Goal: Information Seeking & Learning: Learn about a topic

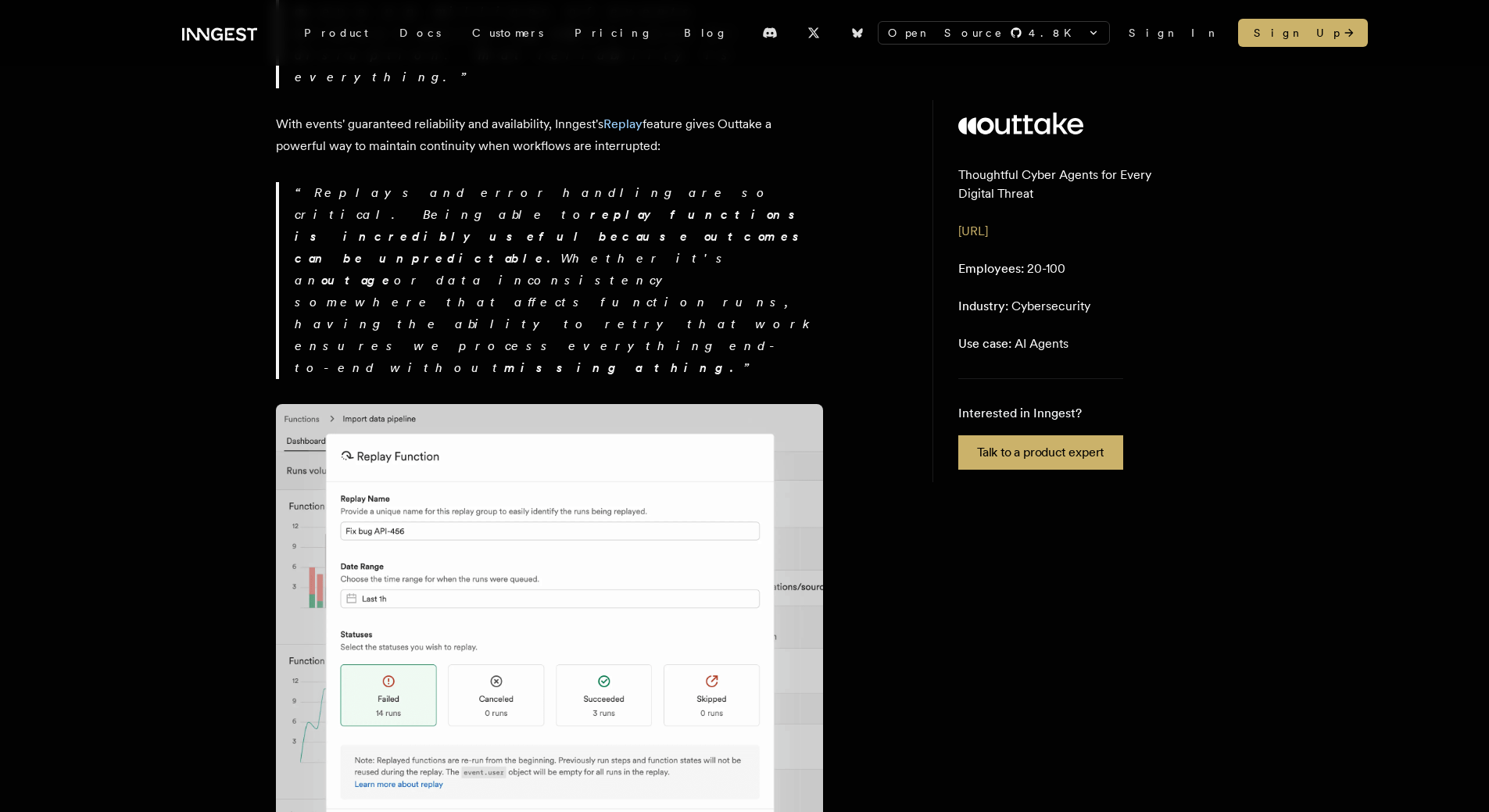
scroll to position [2422, 0]
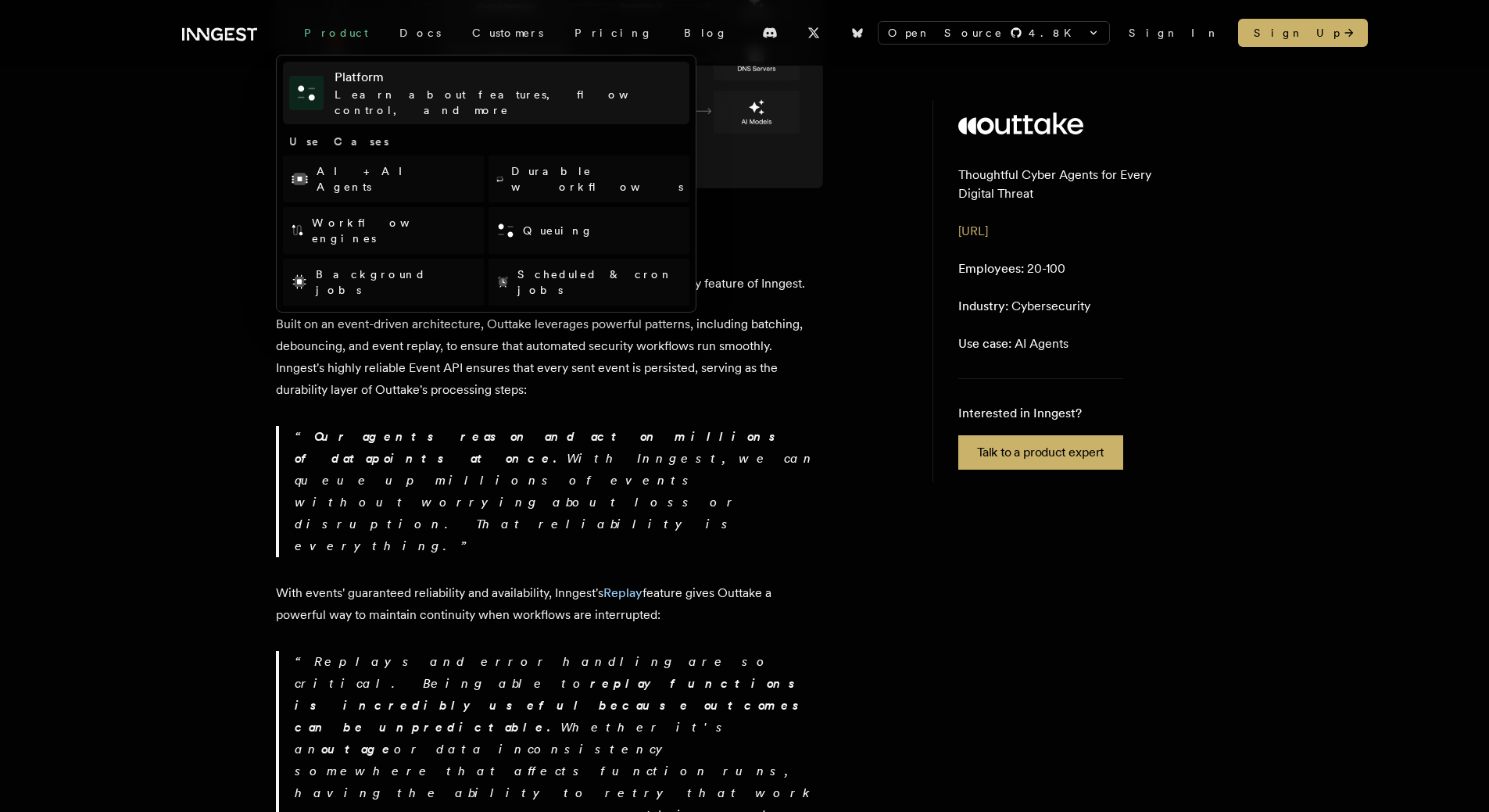
click at [364, 82] on h4 "Platform" at bounding box center [509, 77] width 349 height 19
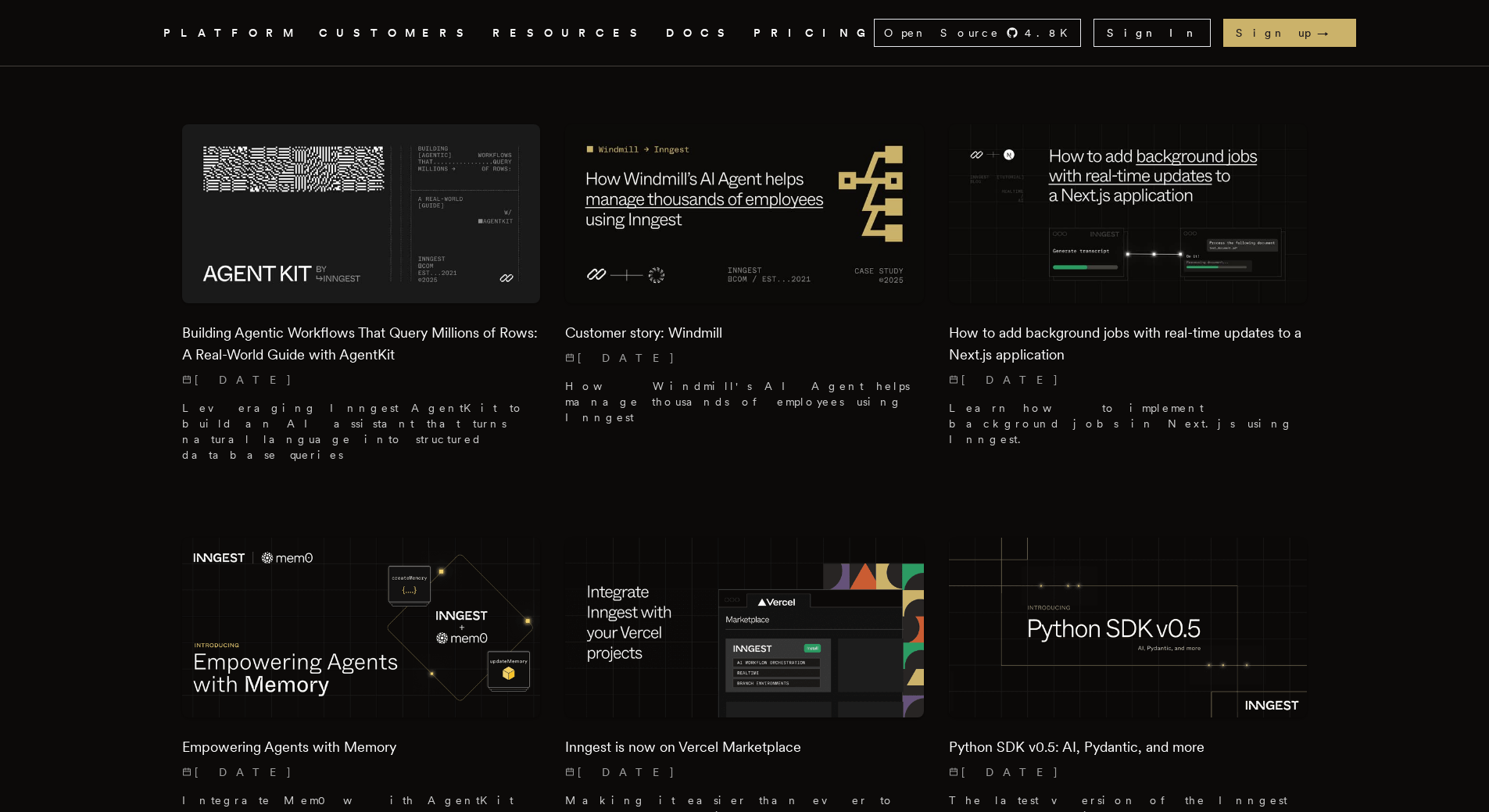
scroll to position [1796, 0]
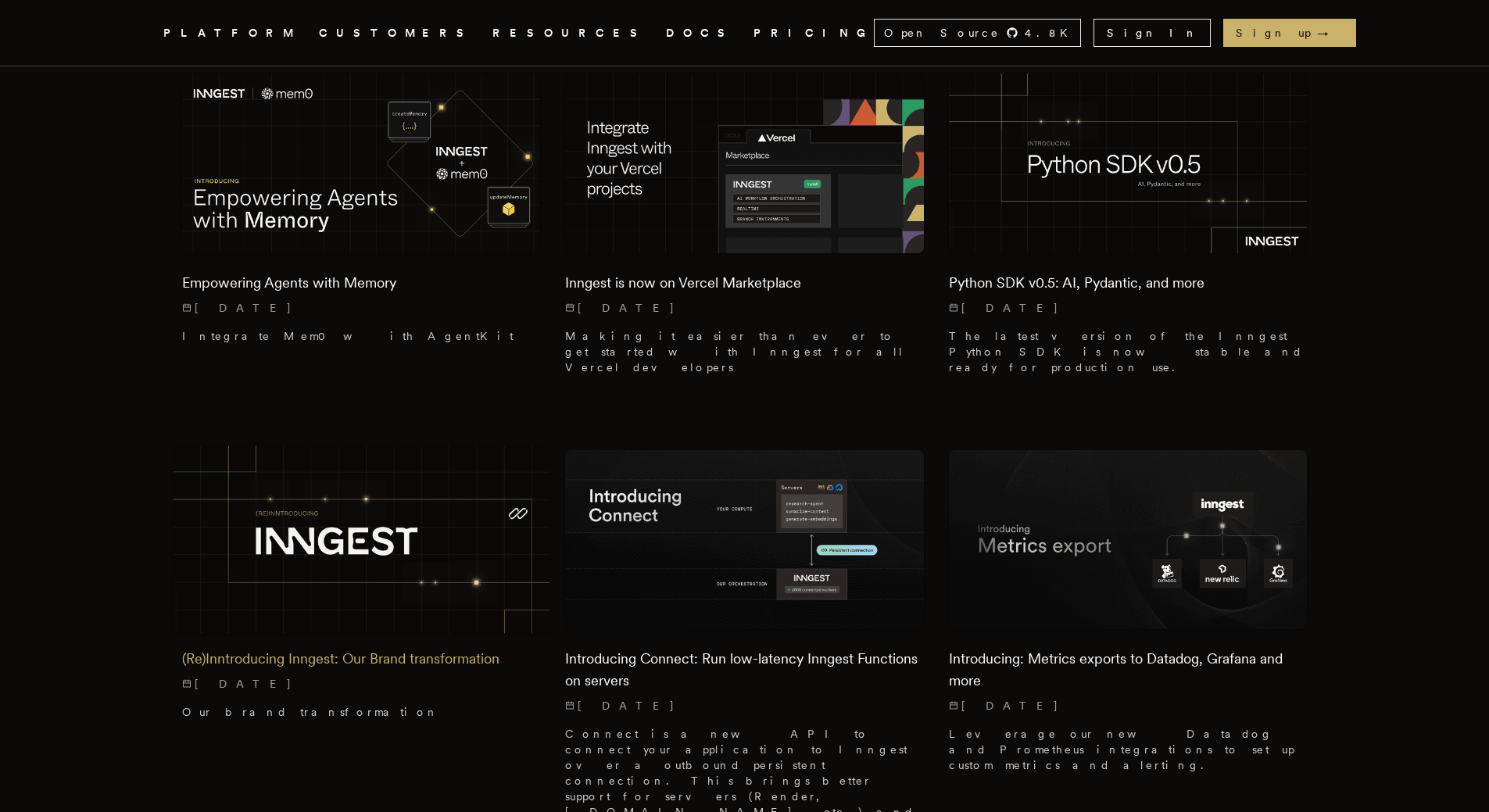
click at [301, 647] on h2 "(Re)Inntroducing Inngest: Our Brand transformation" at bounding box center [362, 658] width 359 height 22
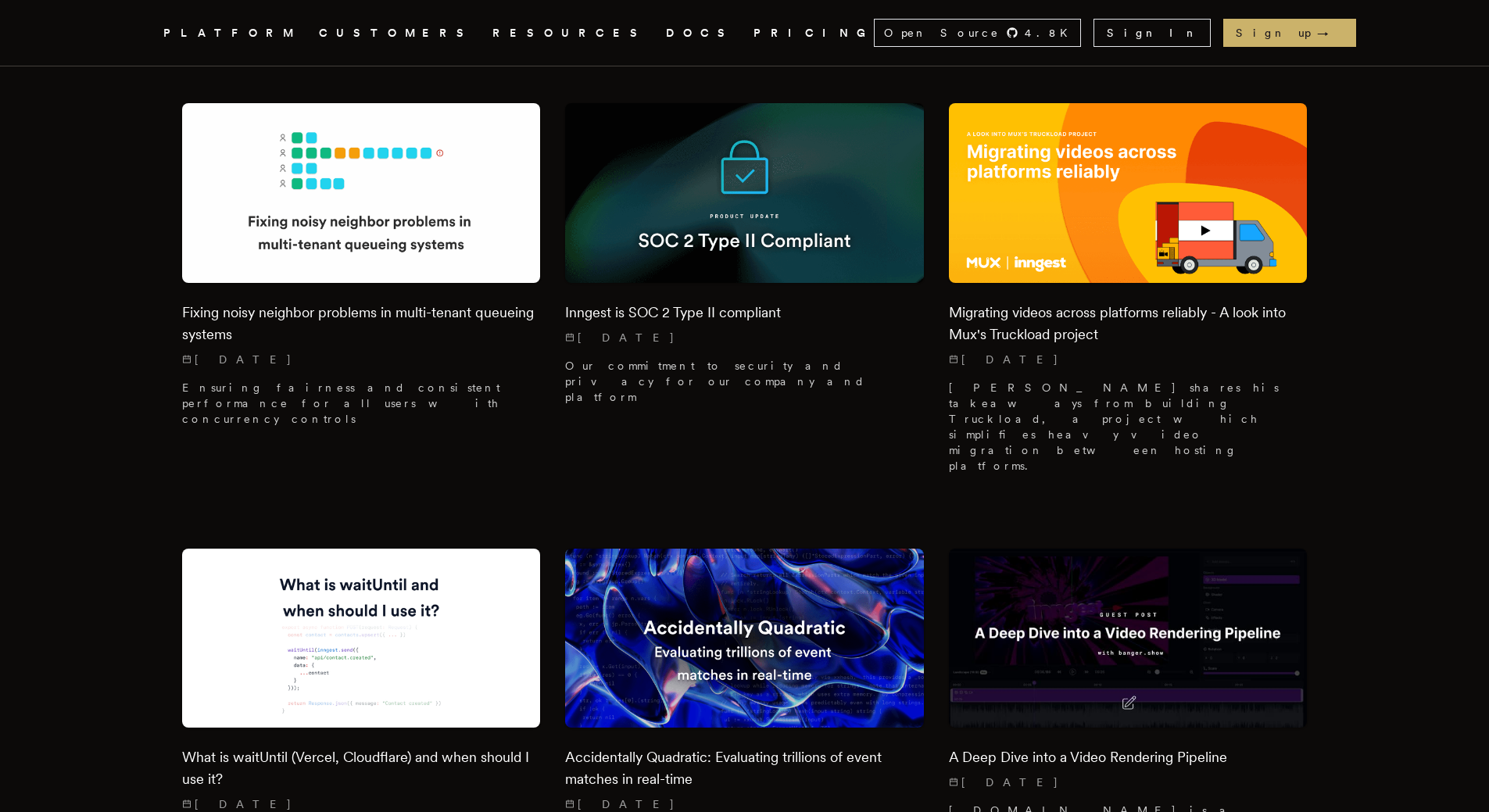
scroll to position [7031, 0]
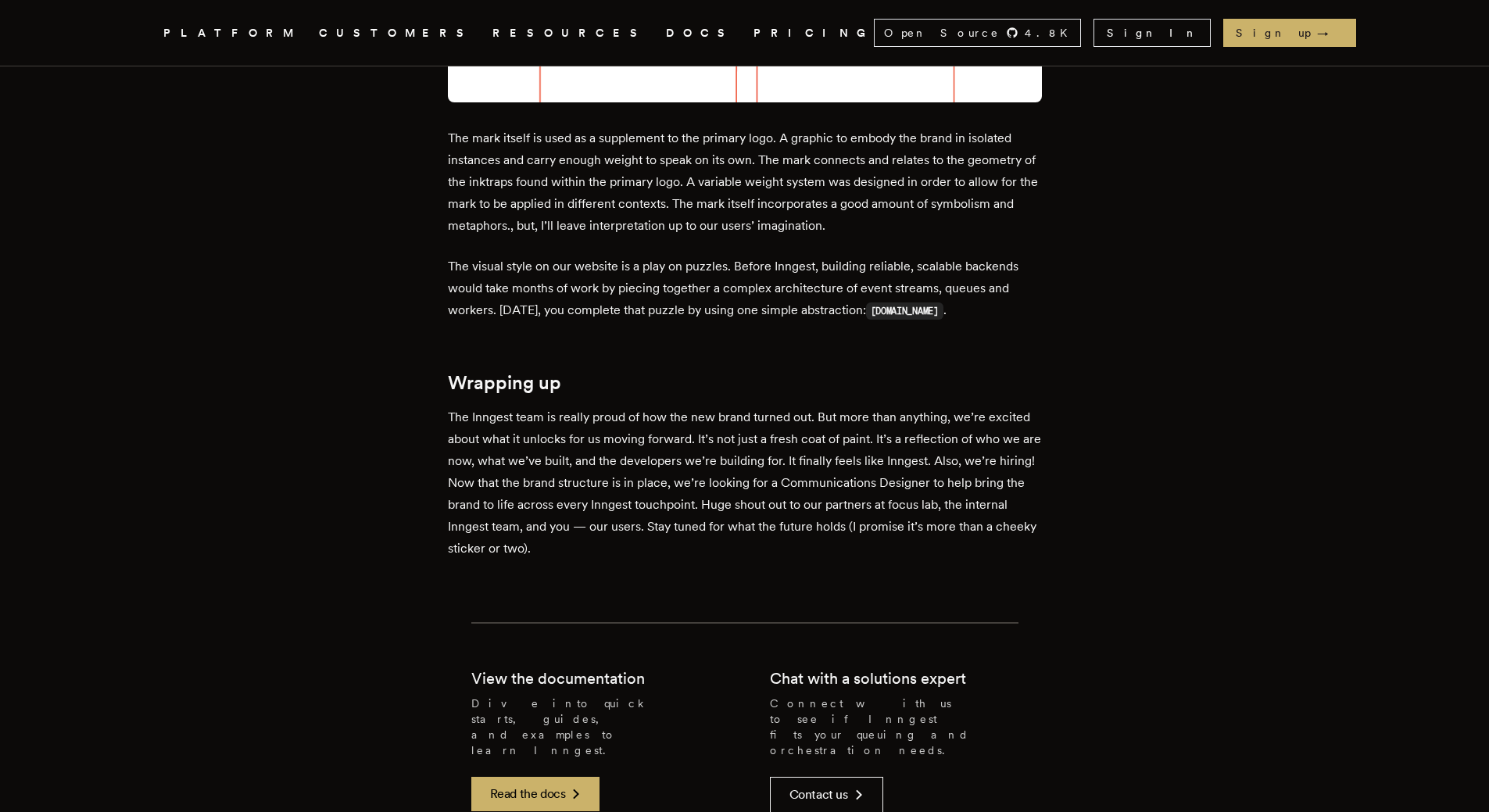
scroll to position [1875, 0]
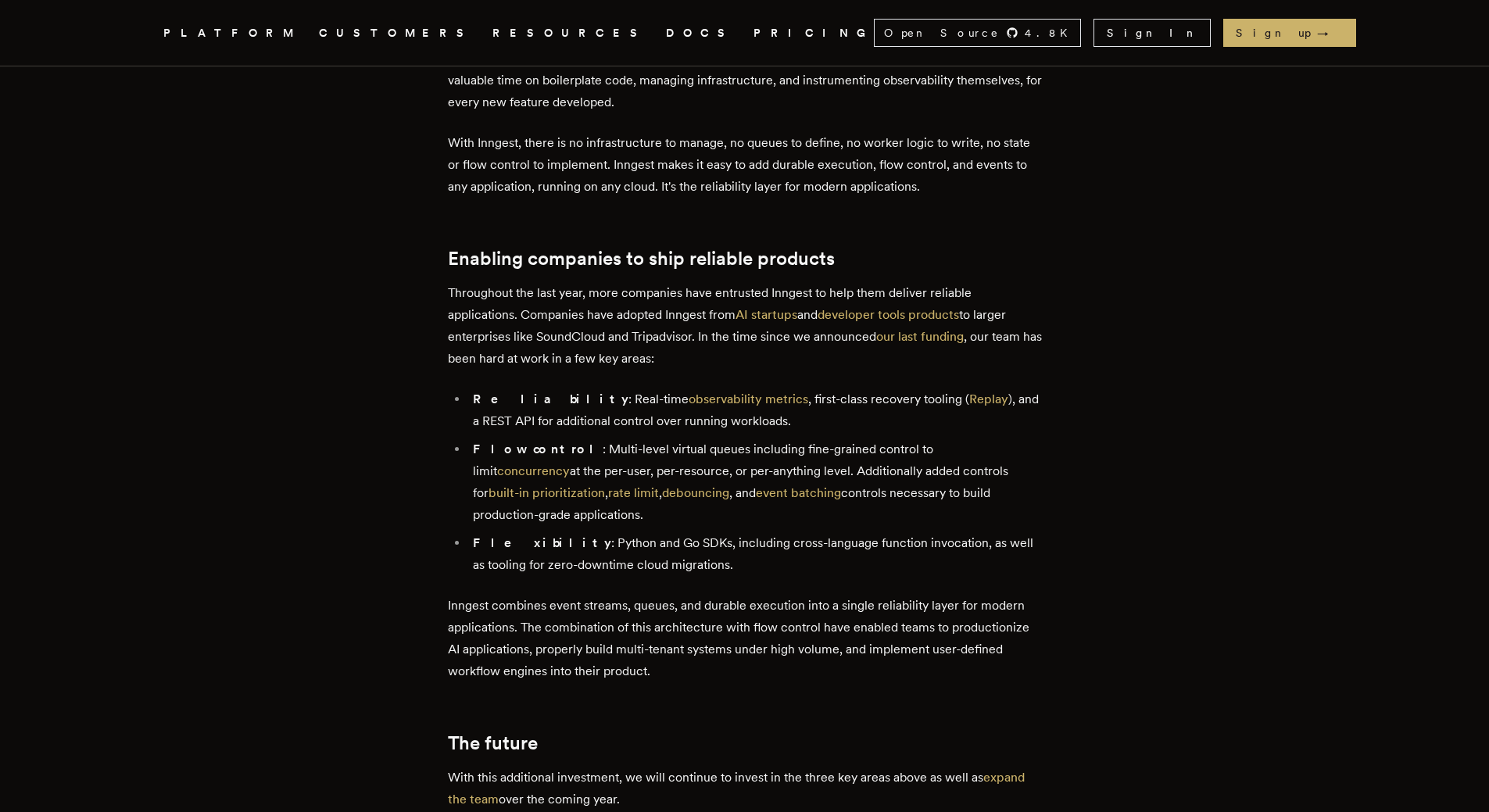
scroll to position [1172, 0]
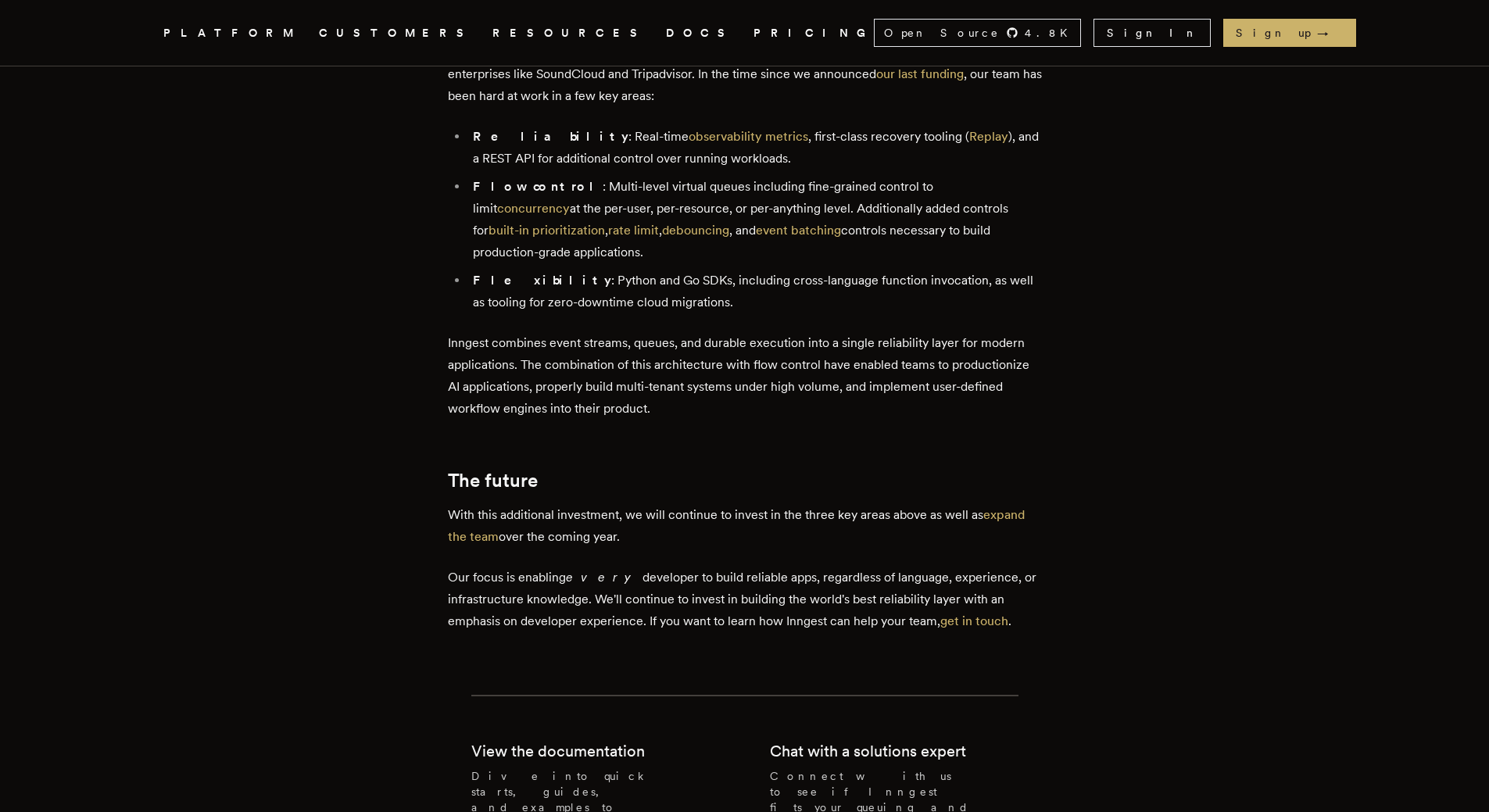
drag, startPoint x: 448, startPoint y: 17, endPoint x: 449, endPoint y: -8, distance: 25.0
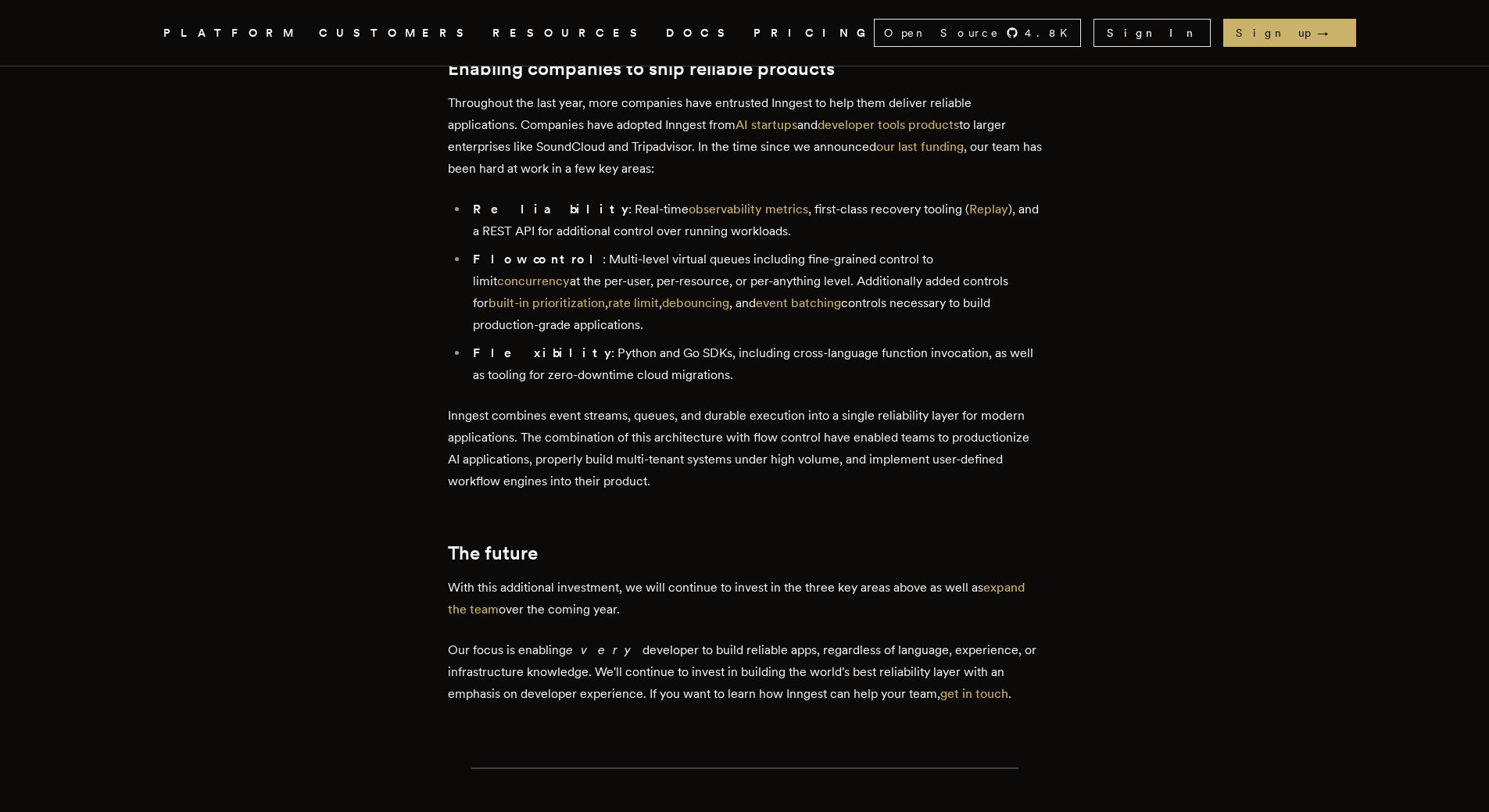
drag, startPoint x: 449, startPoint y: -8, endPoint x: 513, endPoint y: 457, distance: 469.4
click at [513, 542] on h2 "The future" at bounding box center [745, 553] width 594 height 22
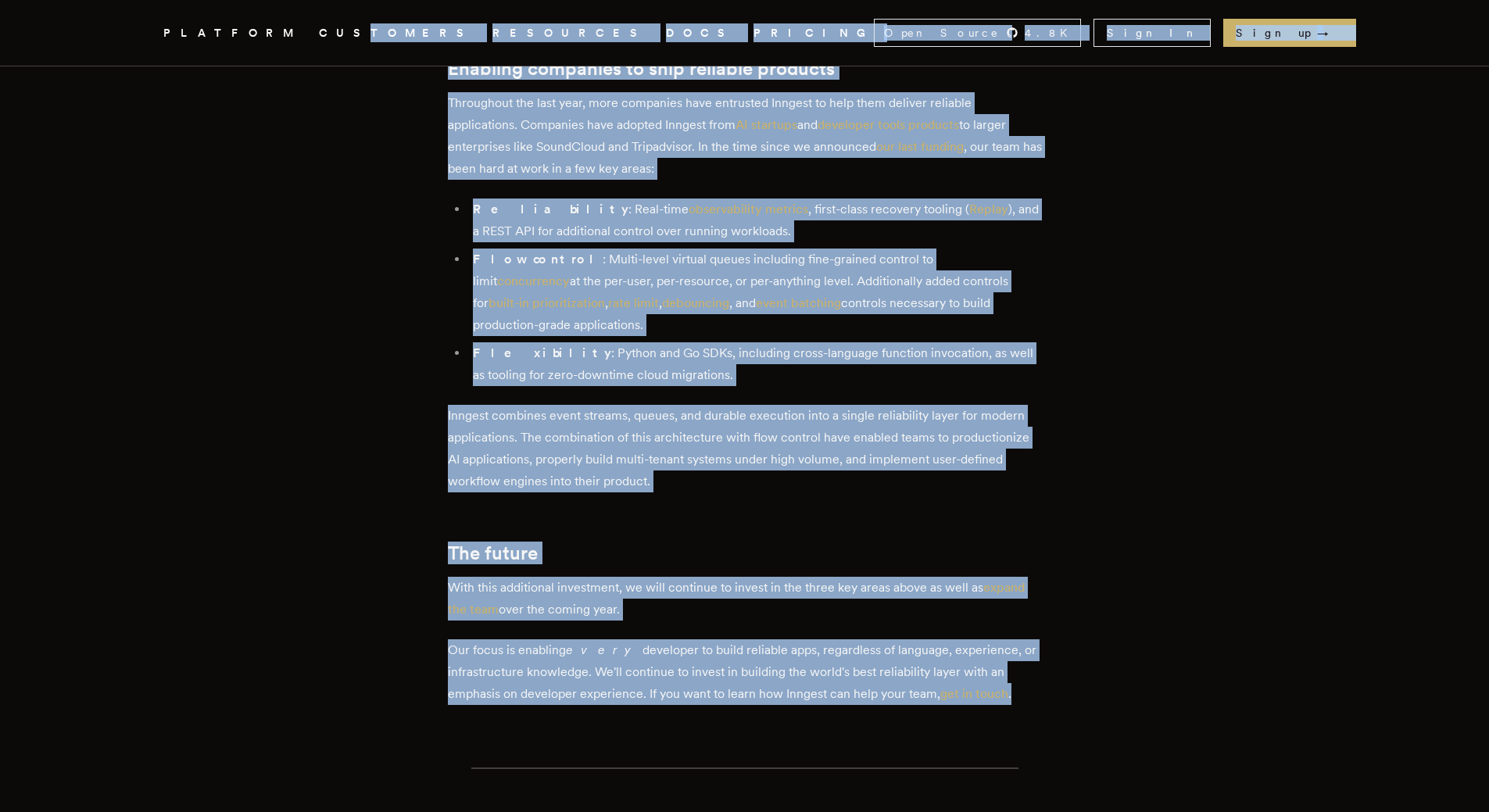
scroll to position [1034, 0]
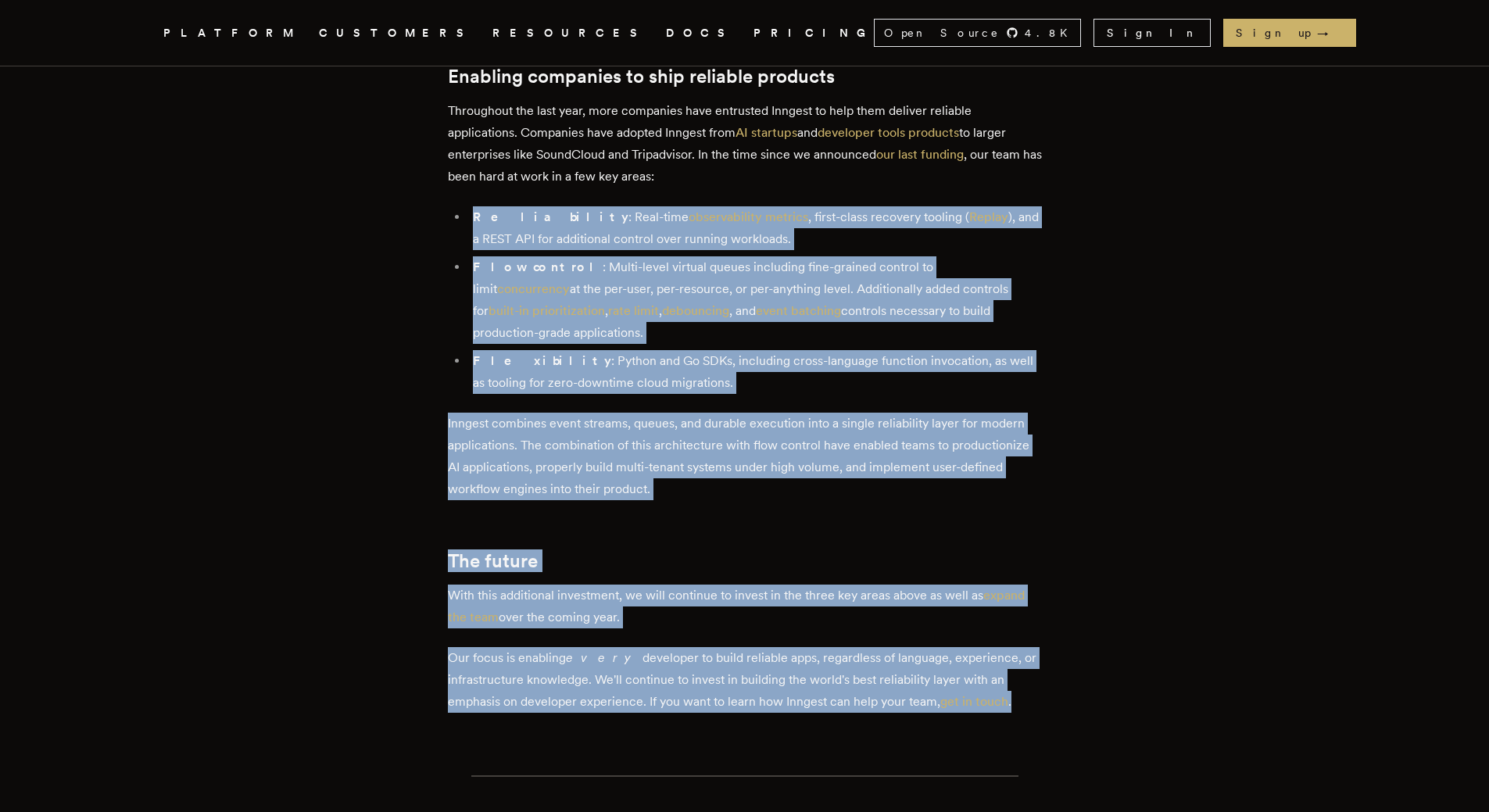
drag, startPoint x: 1029, startPoint y: 591, endPoint x: 435, endPoint y: 176, distance: 724.6
click at [435, 176] on main "Inngest raises $6.1M led by a16z Accelerating development of the reliability la…" at bounding box center [744, 23] width 626 height 1983
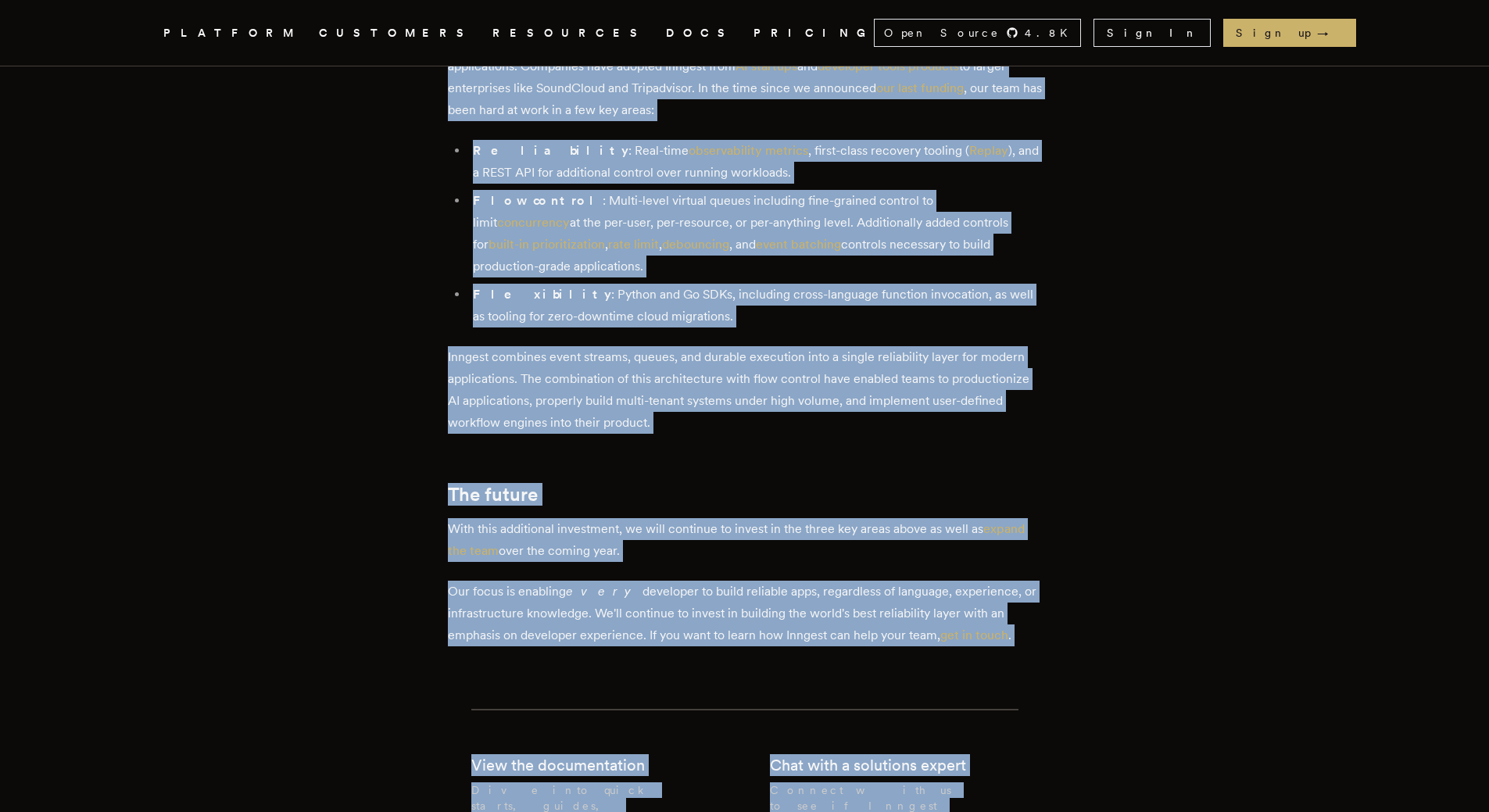
scroll to position [1347, 0]
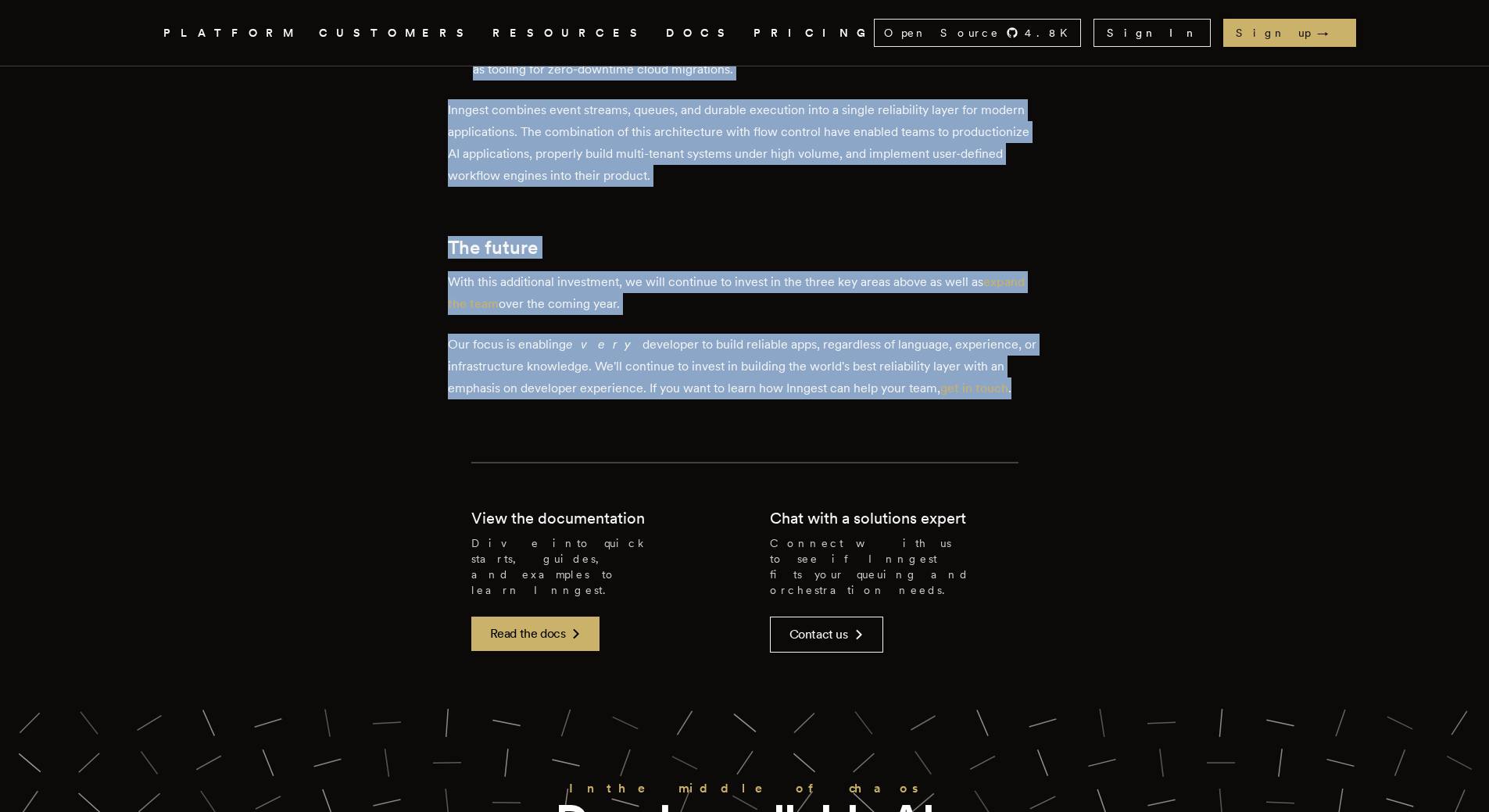
drag, startPoint x: 454, startPoint y: 288, endPoint x: 1027, endPoint y: 292, distance: 573.0
copy div "[DATE], we're very excited to announce that Inngest has raised $6.1M in new fun…"
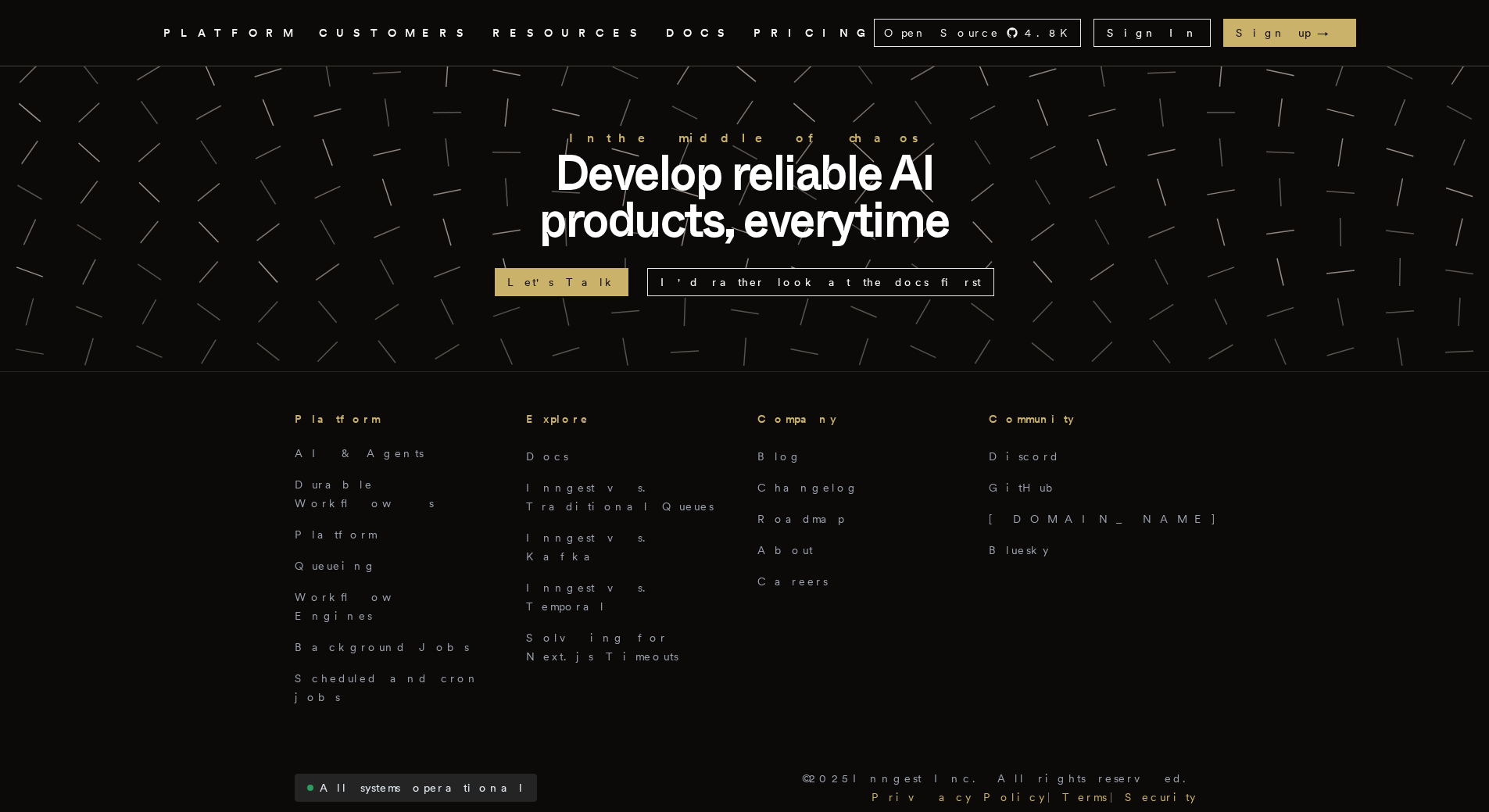
scroll to position [2000, 0]
